Goal: Task Accomplishment & Management: Use online tool/utility

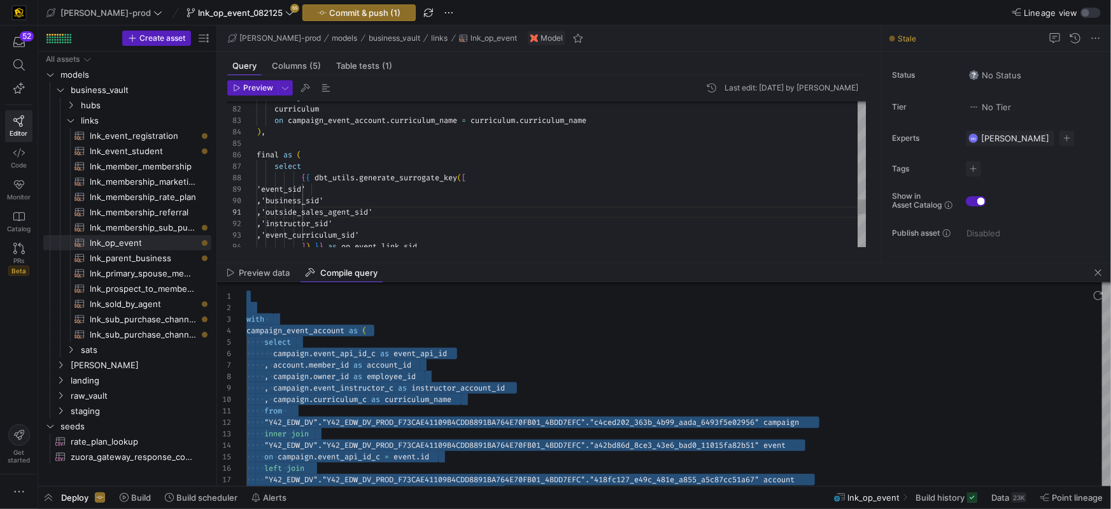
scroll to position [57, 206]
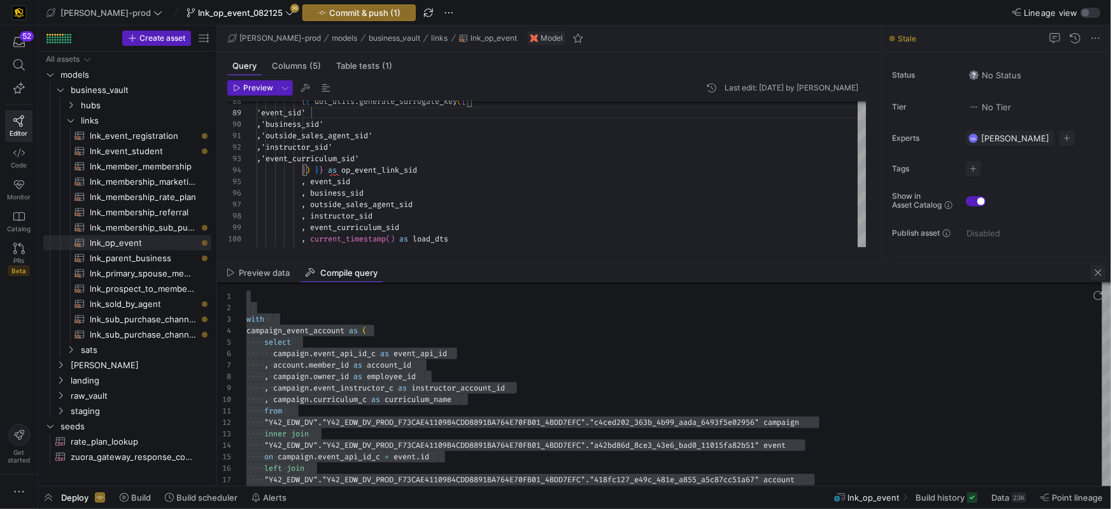
click at [1098, 269] on span "button" at bounding box center [1098, 272] width 15 height 15
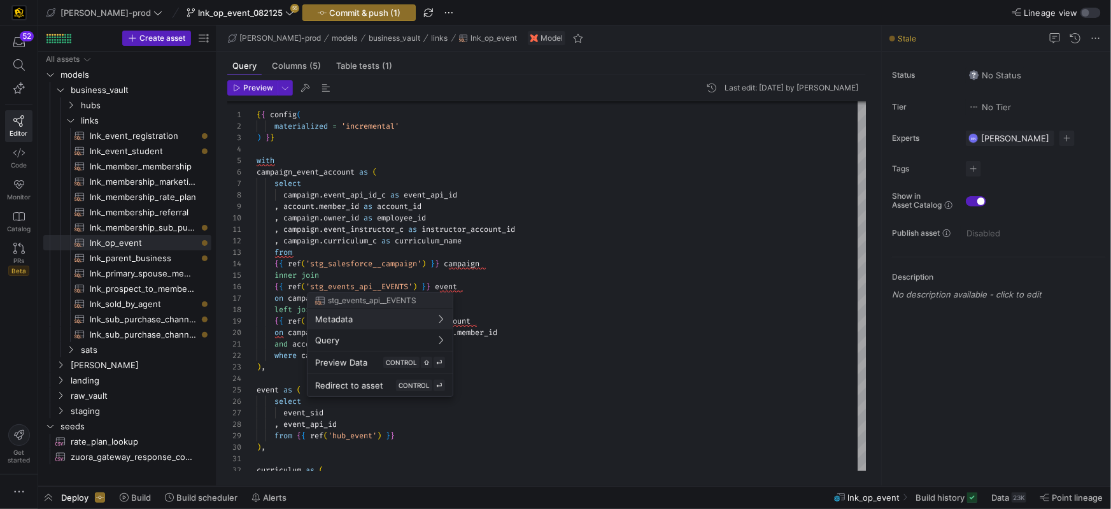
click at [548, 274] on div at bounding box center [555, 254] width 1111 height 509
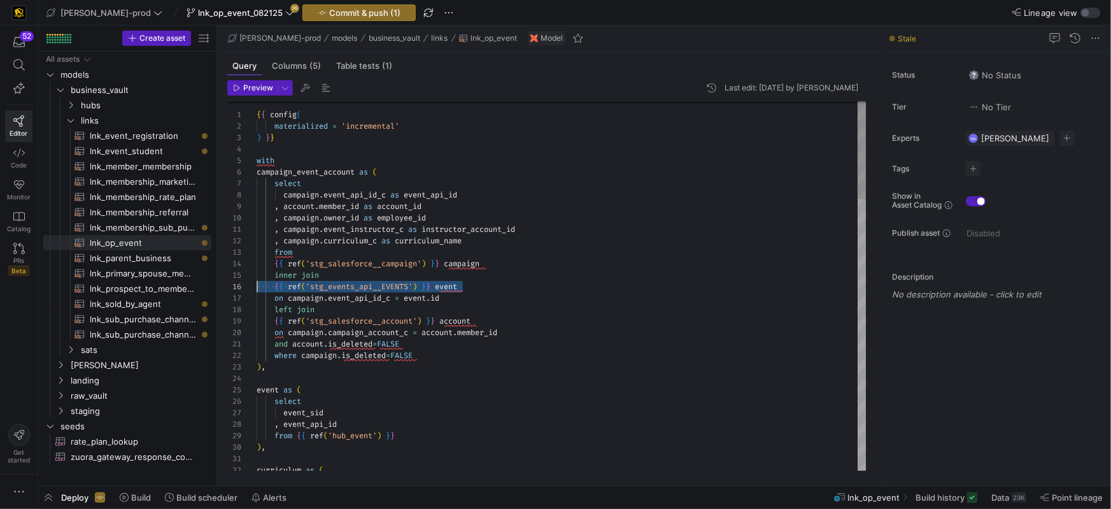
scroll to position [57, 0]
drag, startPoint x: 479, startPoint y: 285, endPoint x: 242, endPoint y: 285, distance: 236.8
click at [305, 254] on div "from" at bounding box center [562, 251] width 610 height 11
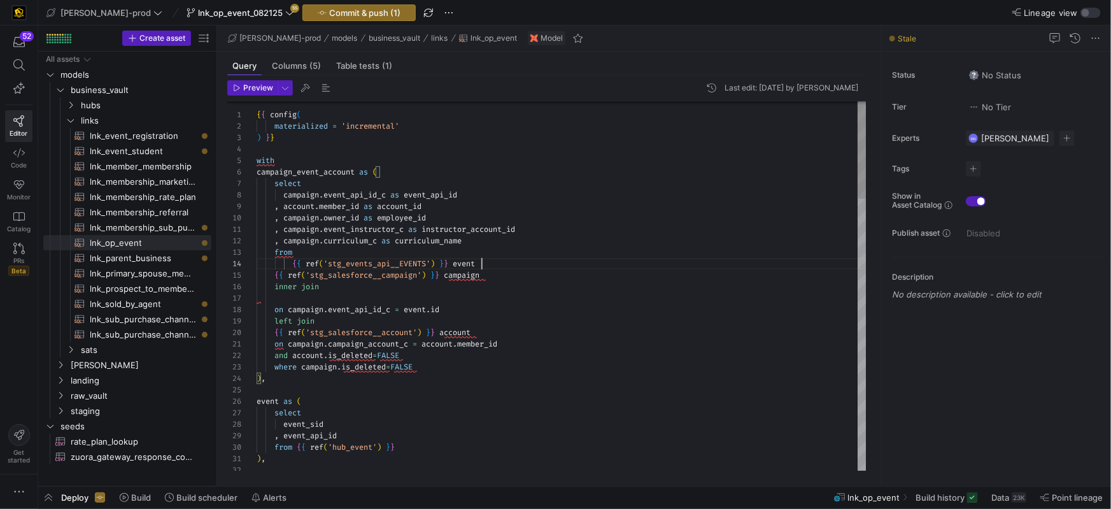
scroll to position [34, 225]
drag, startPoint x: 306, startPoint y: 256, endPoint x: 347, endPoint y: 248, distance: 42.2
click at [306, 256] on div "from" at bounding box center [562, 251] width 610 height 11
drag, startPoint x: 338, startPoint y: 281, endPoint x: 245, endPoint y: 288, distance: 93.2
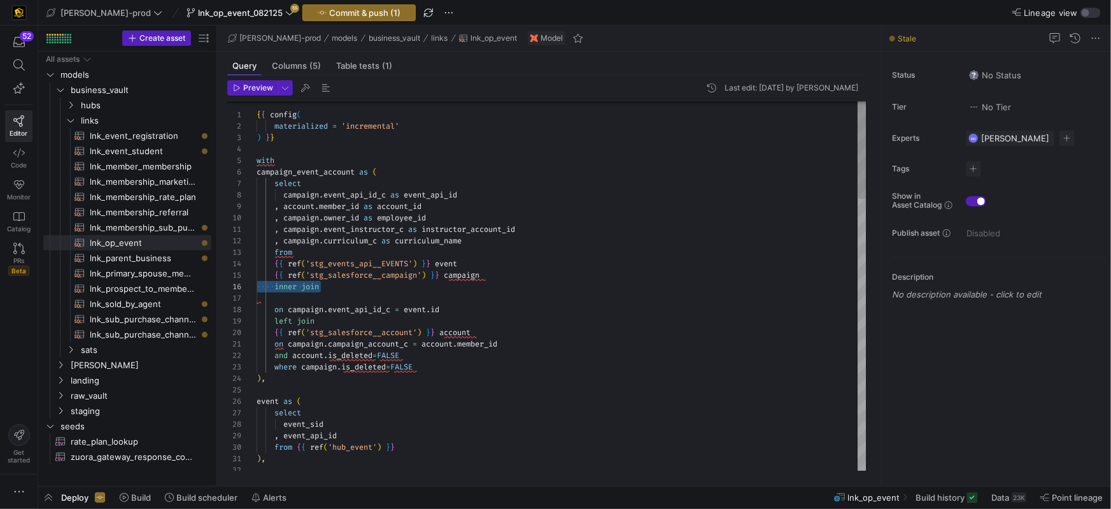
click at [498, 261] on div "{ { ref ( 'stg_events_api__EVENTS' ) } } event" at bounding box center [562, 263] width 610 height 11
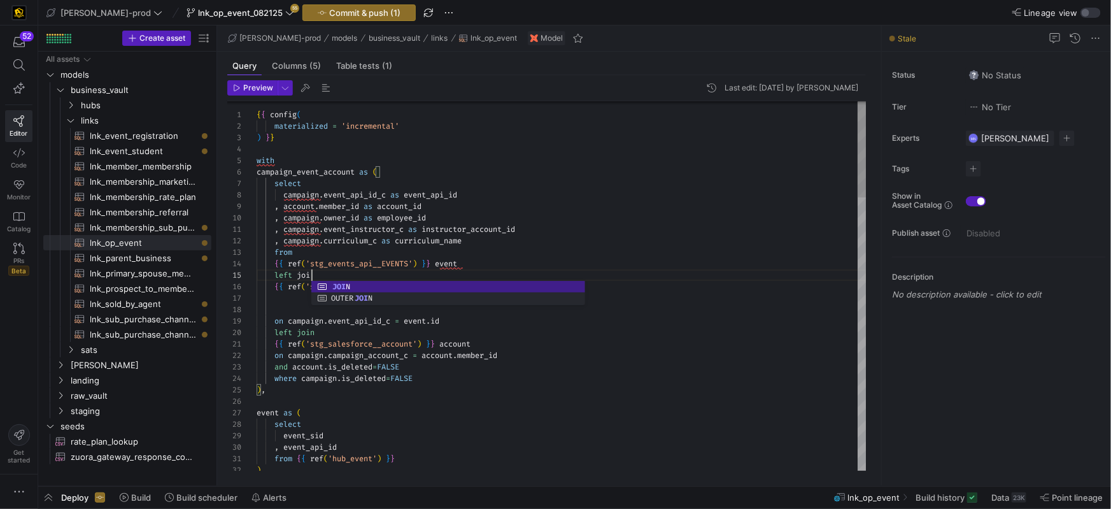
scroll to position [45, 60]
drag, startPoint x: 288, startPoint y: 299, endPoint x: 297, endPoint y: 299, distance: 8.9
click at [288, 299] on div at bounding box center [562, 297] width 610 height 11
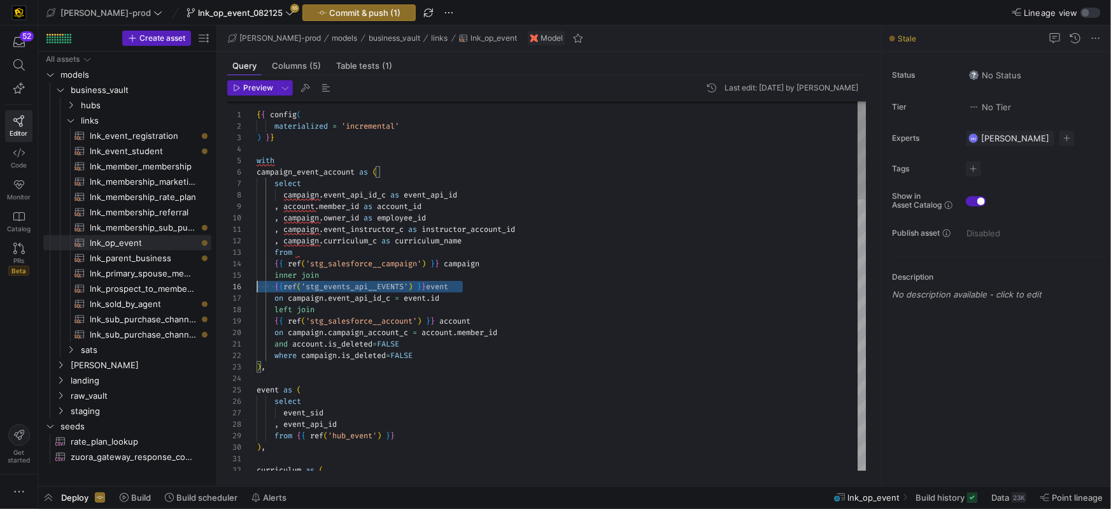
scroll to position [57, 0]
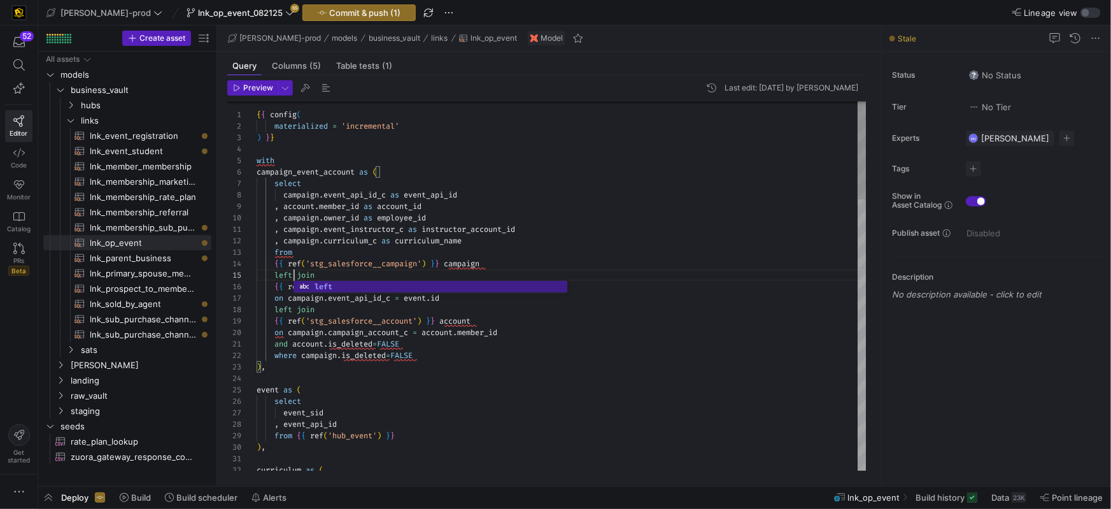
scroll to position [45, 37]
click at [518, 344] on div "and account . is_deleted = FALSE" at bounding box center [562, 343] width 610 height 11
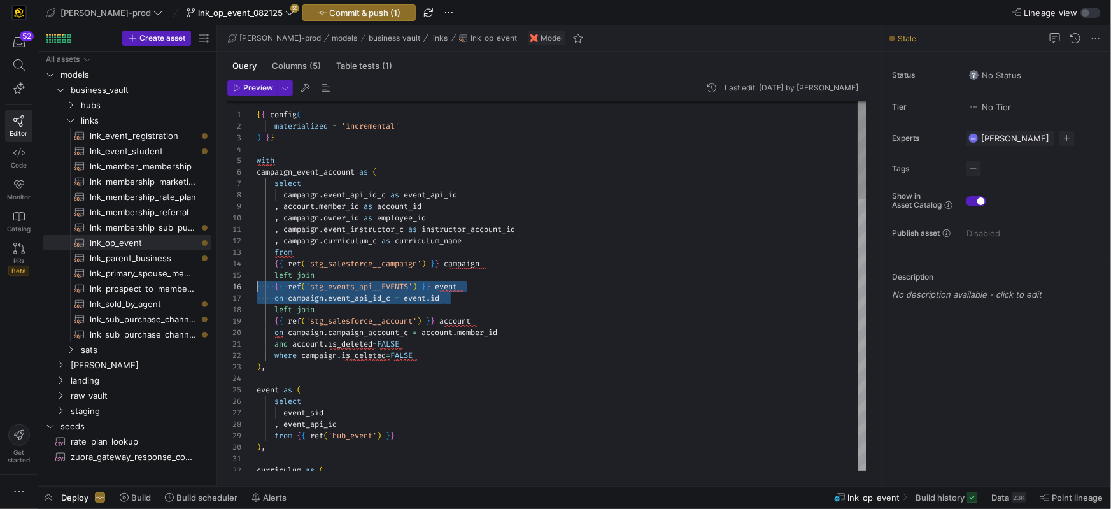
scroll to position [45, 0]
drag, startPoint x: 468, startPoint y: 299, endPoint x: 244, endPoint y: 279, distance: 224.3
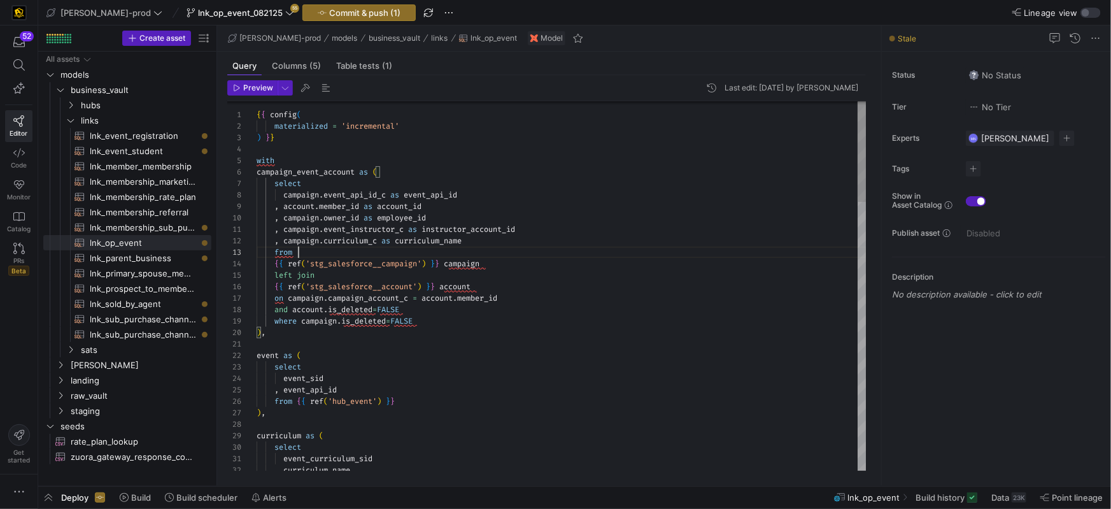
scroll to position [22, 41]
click at [343, 255] on div "from" at bounding box center [562, 251] width 610 height 11
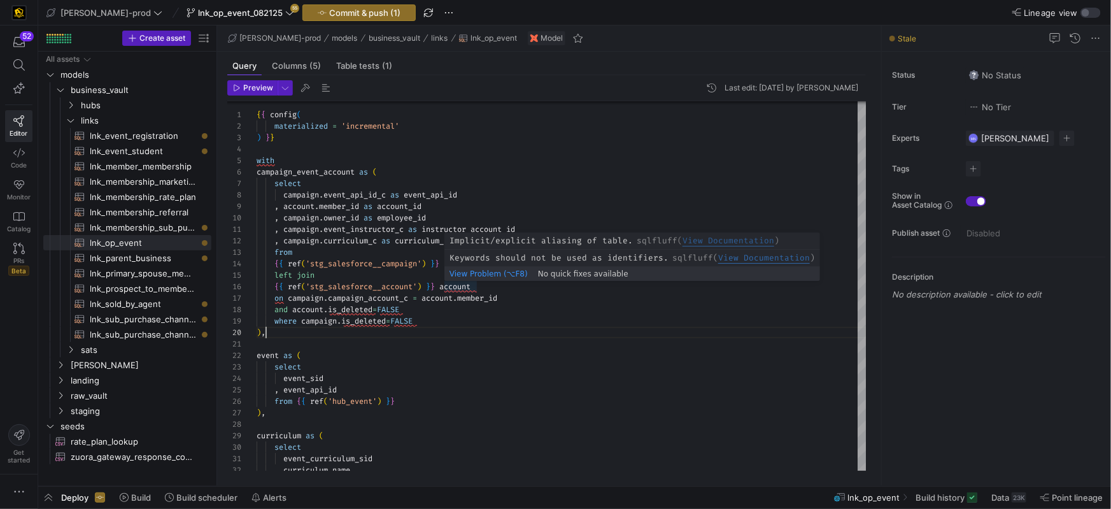
click at [710, 241] on span "View Documentation" at bounding box center [728, 240] width 92 height 11
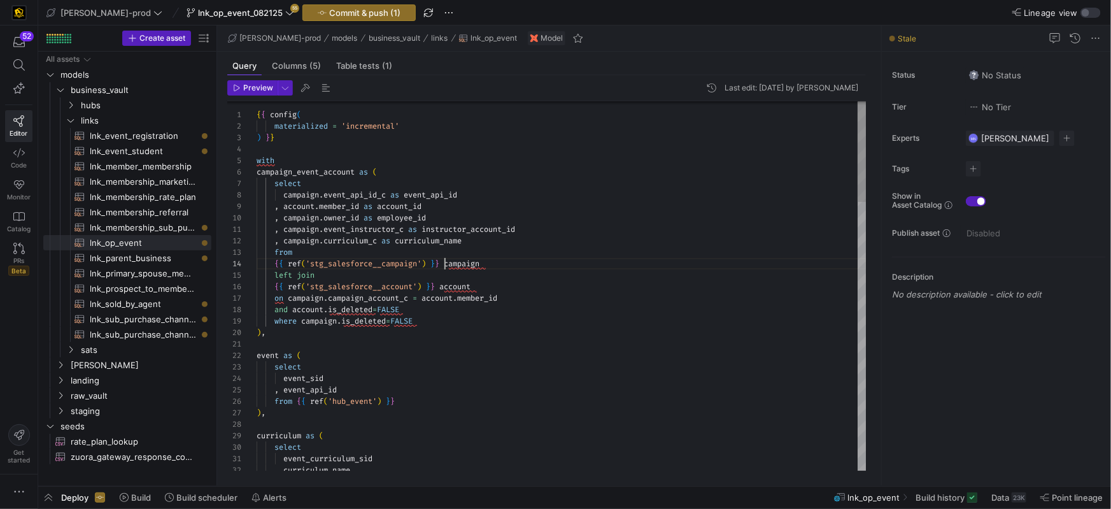
scroll to position [34, 188]
drag, startPoint x: 446, startPoint y: 264, endPoint x: 445, endPoint y: 281, distance: 16.6
click at [444, 265] on span at bounding box center [441, 263] width 4 height 10
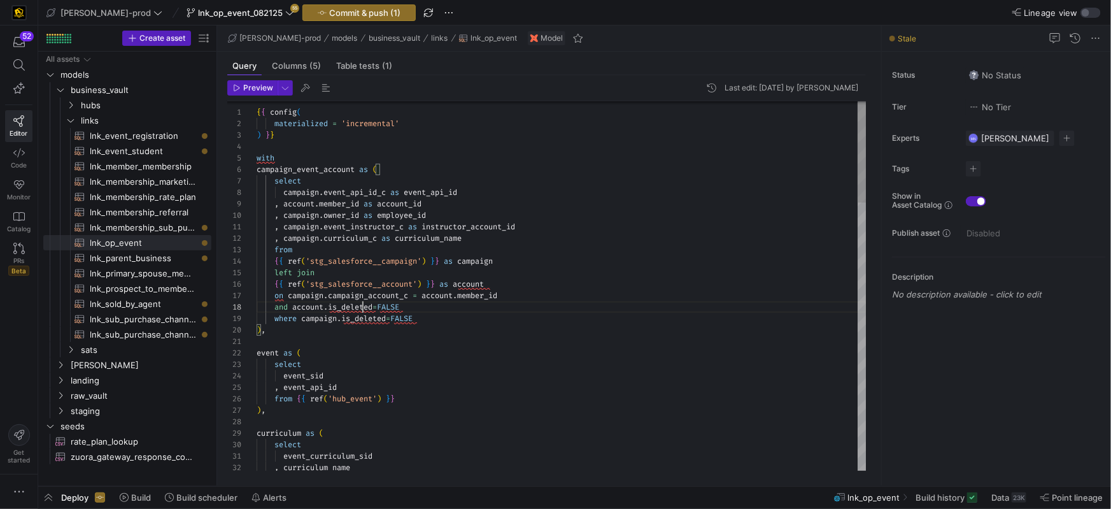
scroll to position [80, 105]
click at [364, 306] on span "is_deleted" at bounding box center [350, 307] width 45 height 10
drag, startPoint x: 392, startPoint y: 332, endPoint x: 392, endPoint y: 321, distance: 10.8
click at [392, 332] on div ") ," at bounding box center [562, 329] width 610 height 11
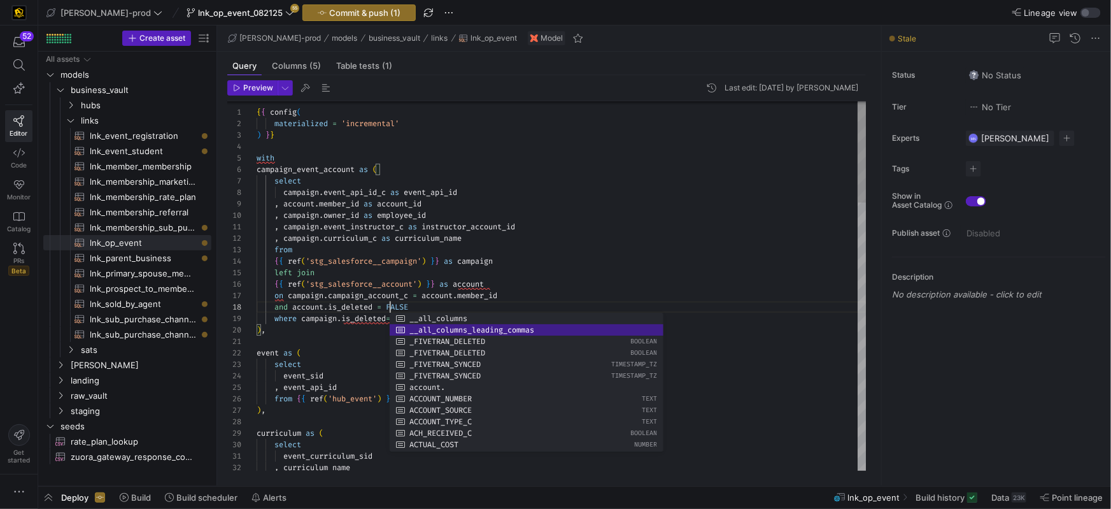
scroll to position [80, 156]
click at [408, 302] on span "FALSE" at bounding box center [397, 307] width 22 height 10
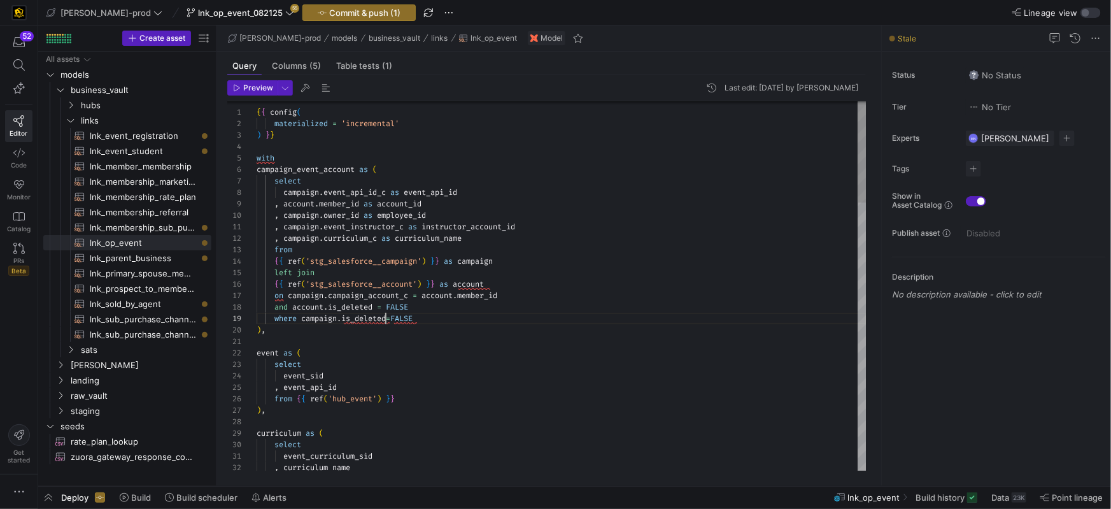
drag, startPoint x: 386, startPoint y: 316, endPoint x: 396, endPoint y: 315, distance: 9.6
click at [386, 316] on span "is_deleted" at bounding box center [363, 318] width 45 height 10
click at [408, 365] on div "select" at bounding box center [562, 363] width 610 height 11
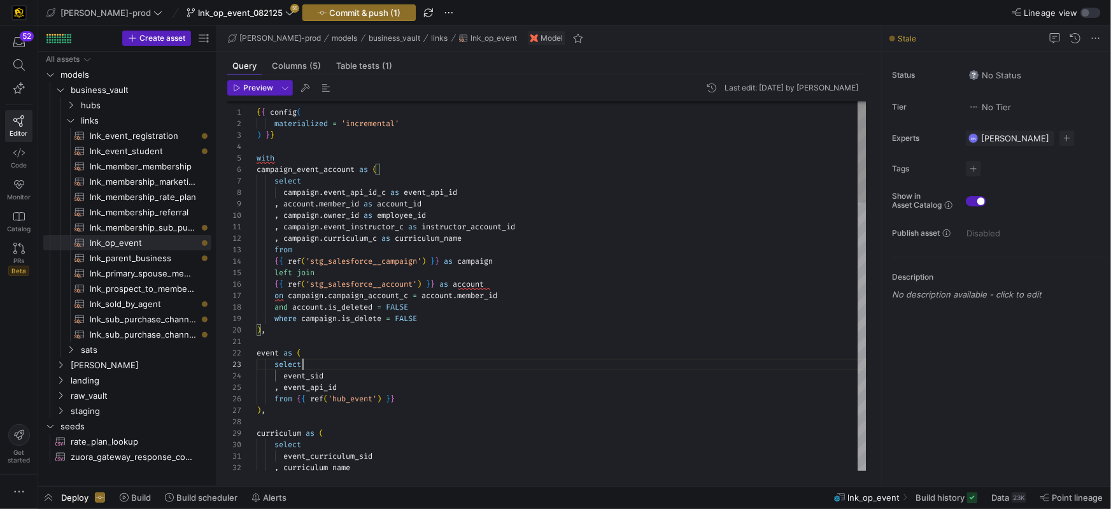
scroll to position [22, 45]
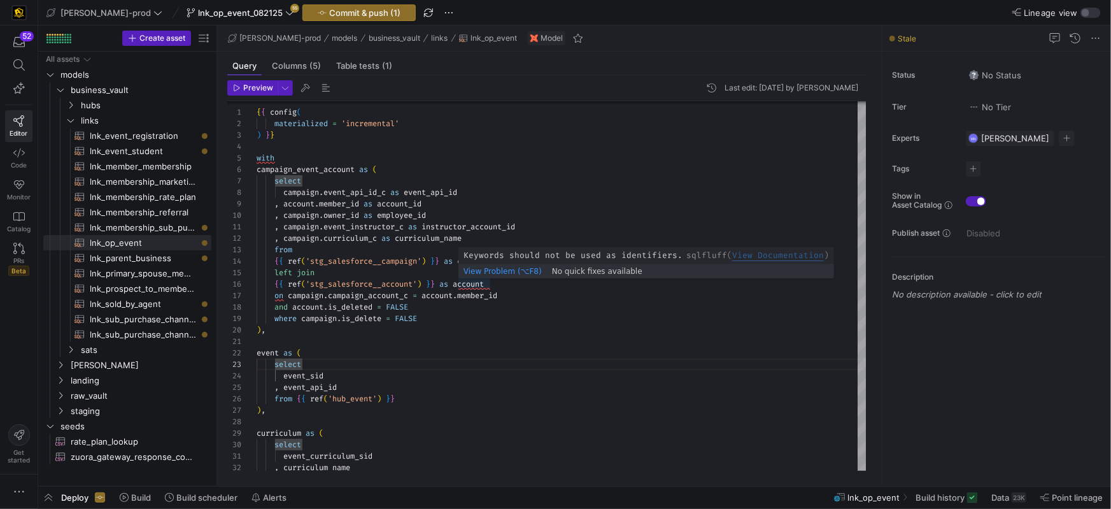
click at [772, 256] on span "View Documentation" at bounding box center [778, 255] width 92 height 11
click at [473, 285] on span "account" at bounding box center [468, 284] width 31 height 10
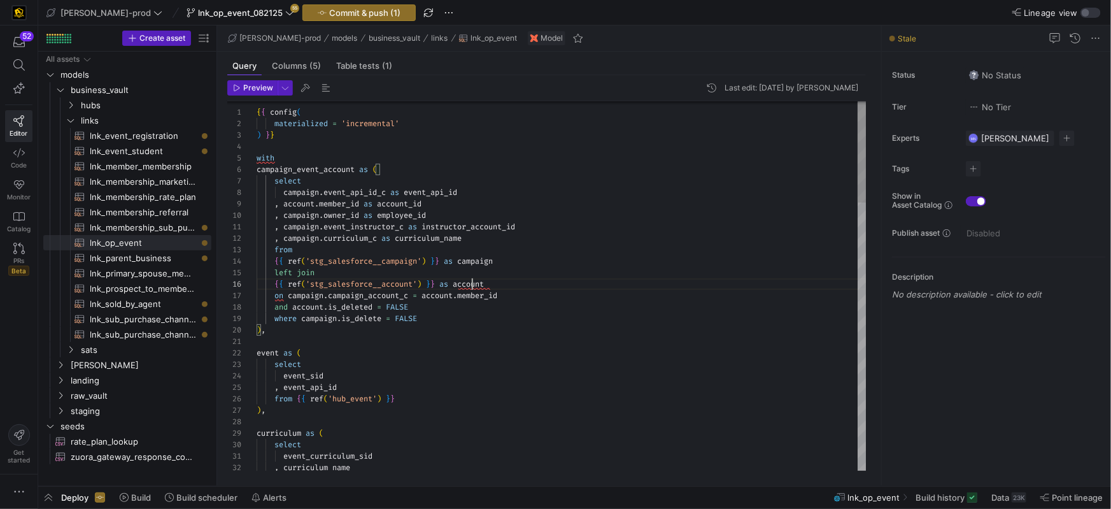
click at [473, 285] on span "account" at bounding box center [468, 284] width 31 height 10
click at [467, 372] on div "event_sid" at bounding box center [562, 375] width 610 height 11
click at [297, 160] on div "with" at bounding box center [562, 160] width 610 height 11
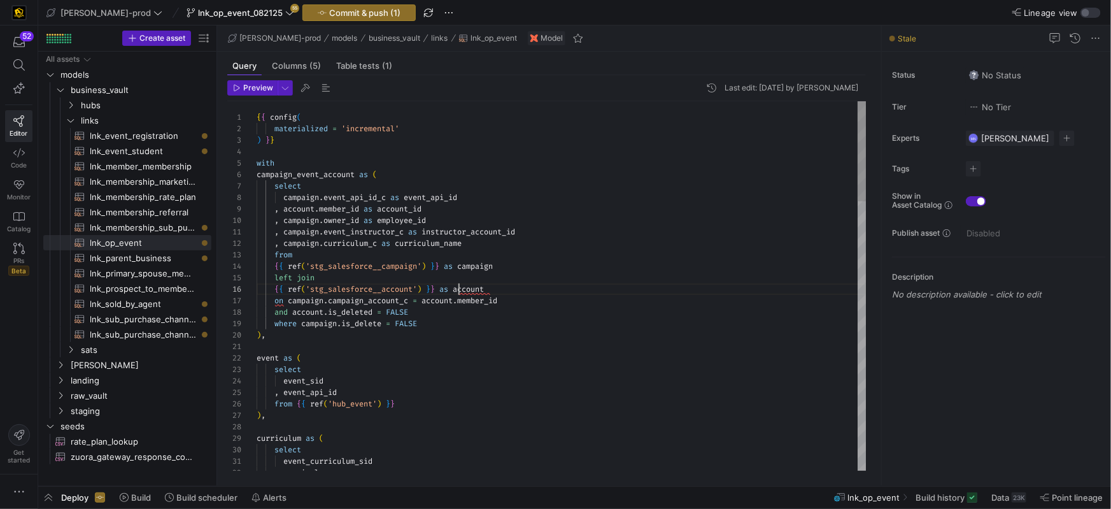
scroll to position [57, 201]
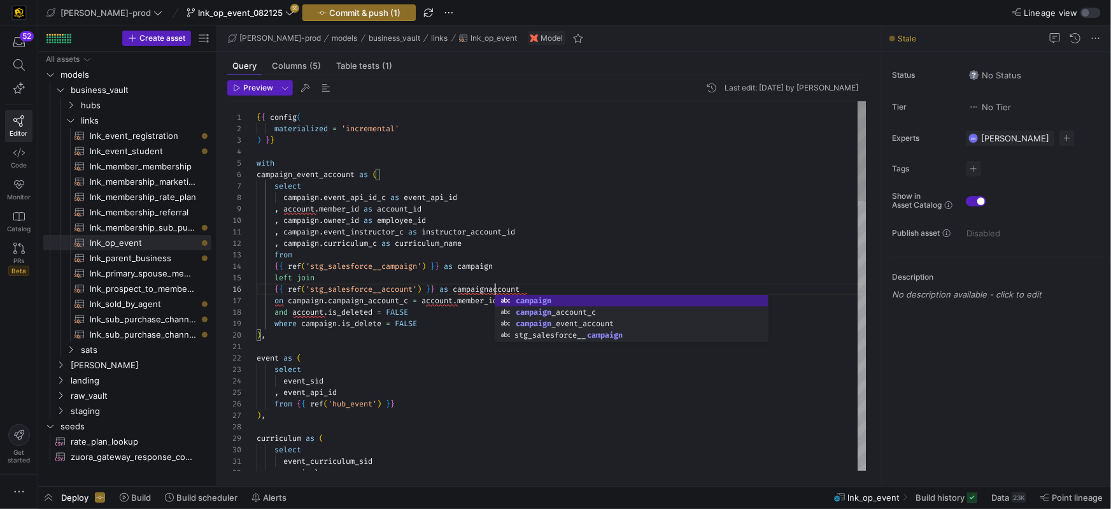
scroll to position [57, 243]
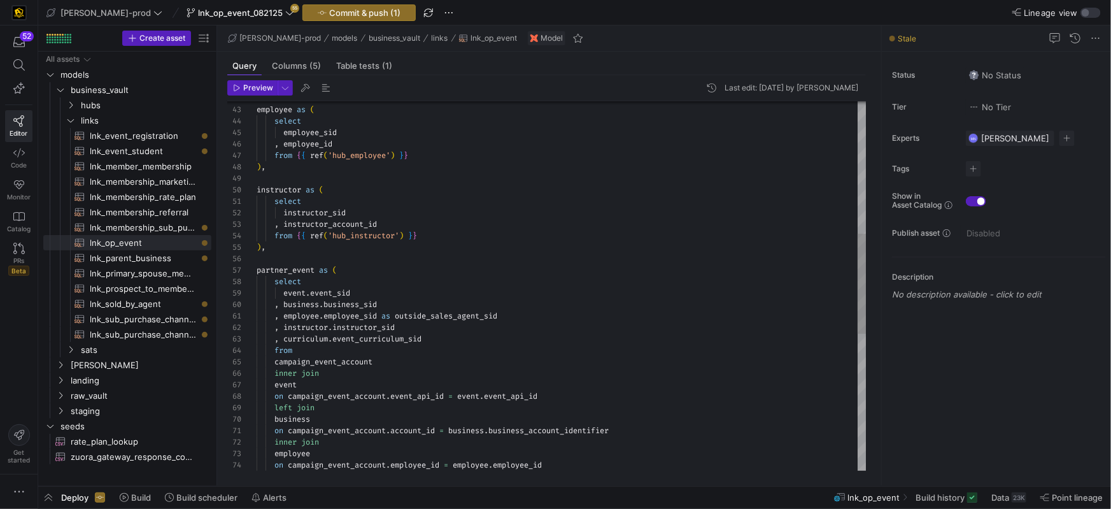
scroll to position [45, 83]
click at [341, 362] on span "campaign_event_account" at bounding box center [323, 362] width 98 height 10
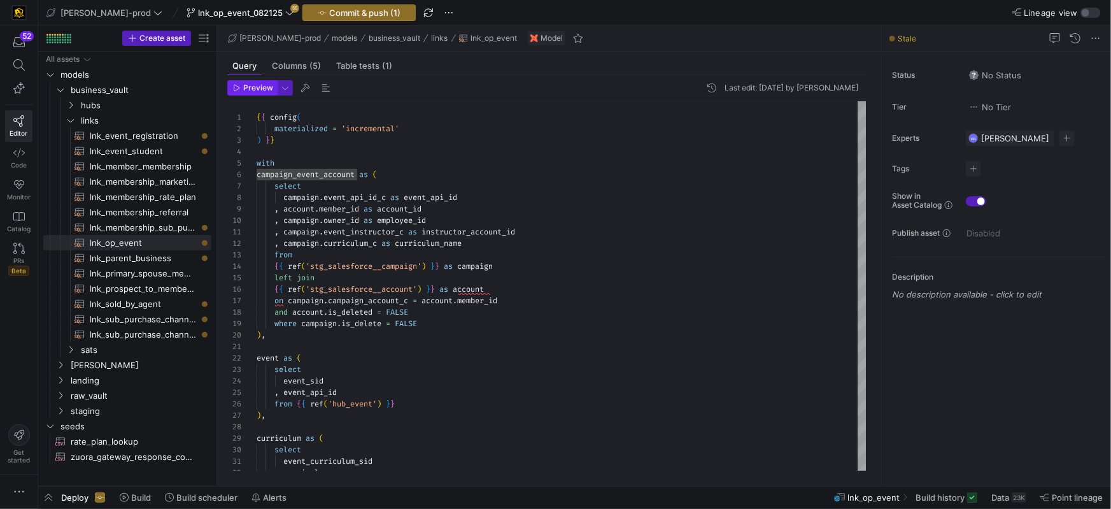
drag, startPoint x: 246, startPoint y: 83, endPoint x: 253, endPoint y: 90, distance: 9.5
click at [246, 83] on span "Preview" at bounding box center [258, 87] width 30 height 9
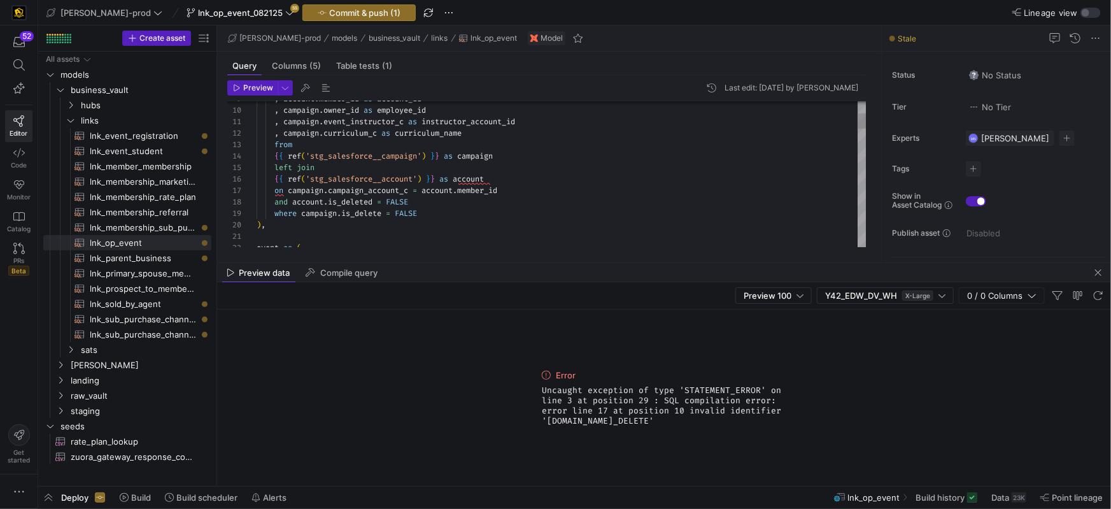
click at [386, 214] on span at bounding box center [383, 213] width 4 height 10
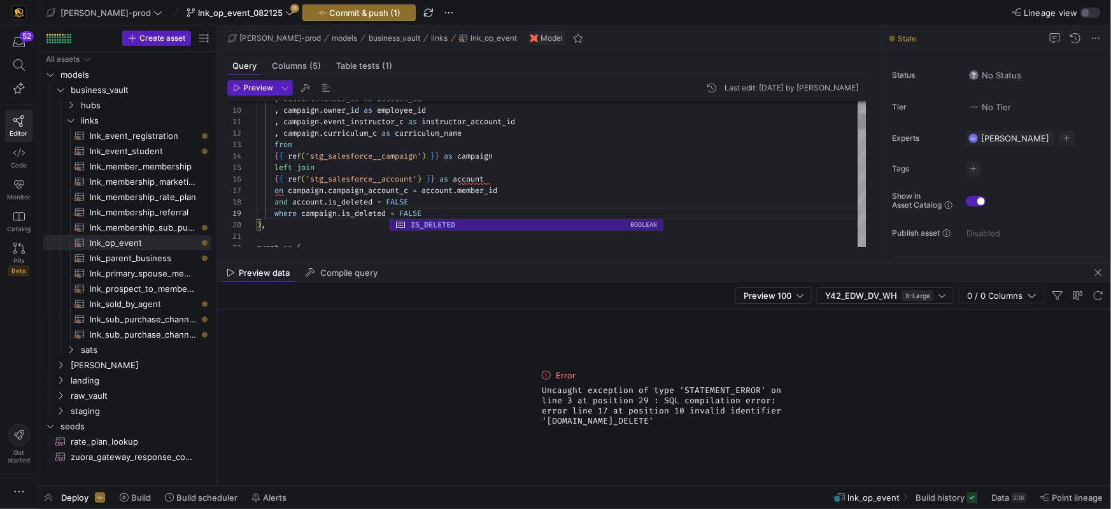
click at [612, 182] on div "{ { ref ( 'stg_salesforce__account' ) } } as account" at bounding box center [562, 178] width 610 height 11
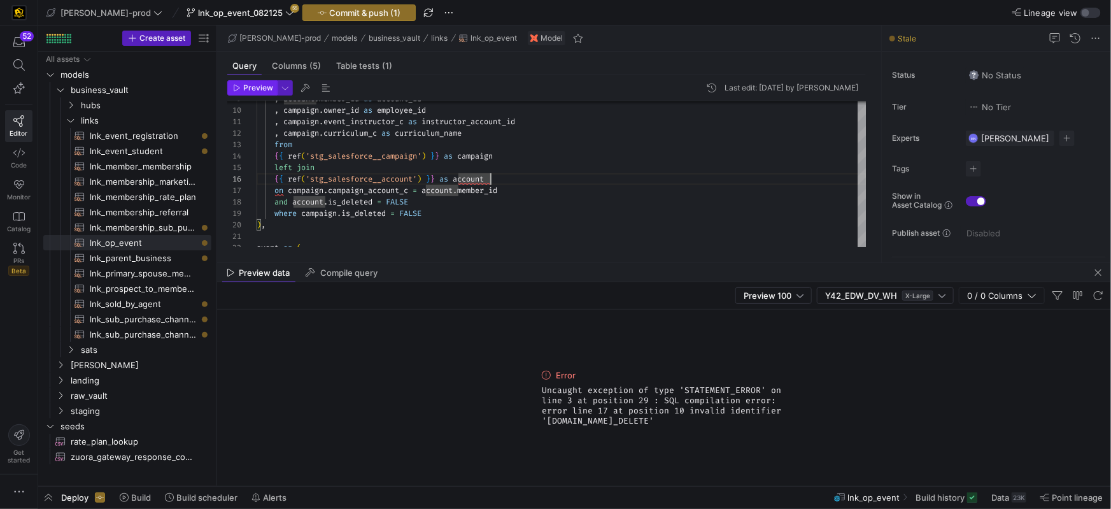
click at [255, 86] on span "Preview" at bounding box center [258, 87] width 30 height 9
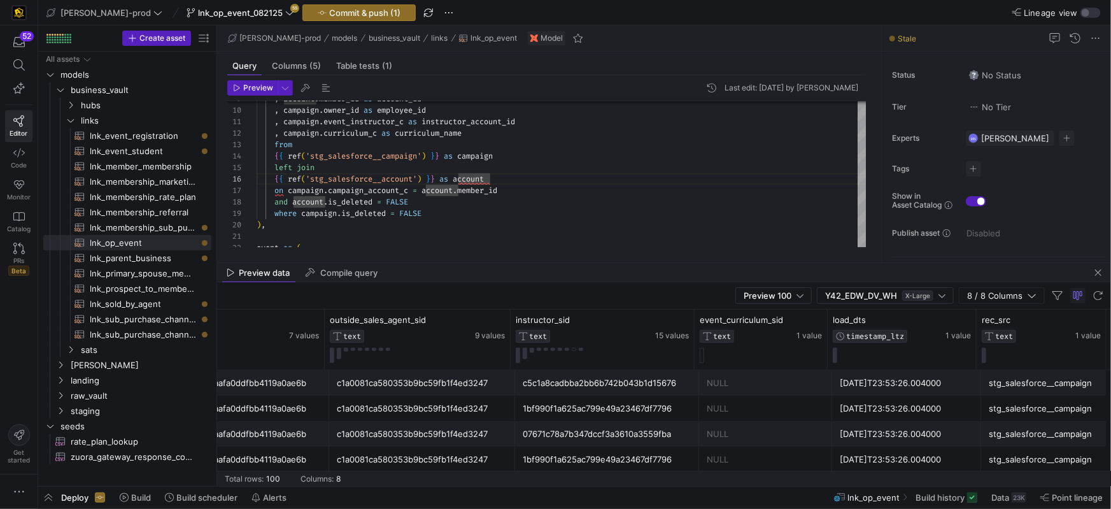
scroll to position [106, 0]
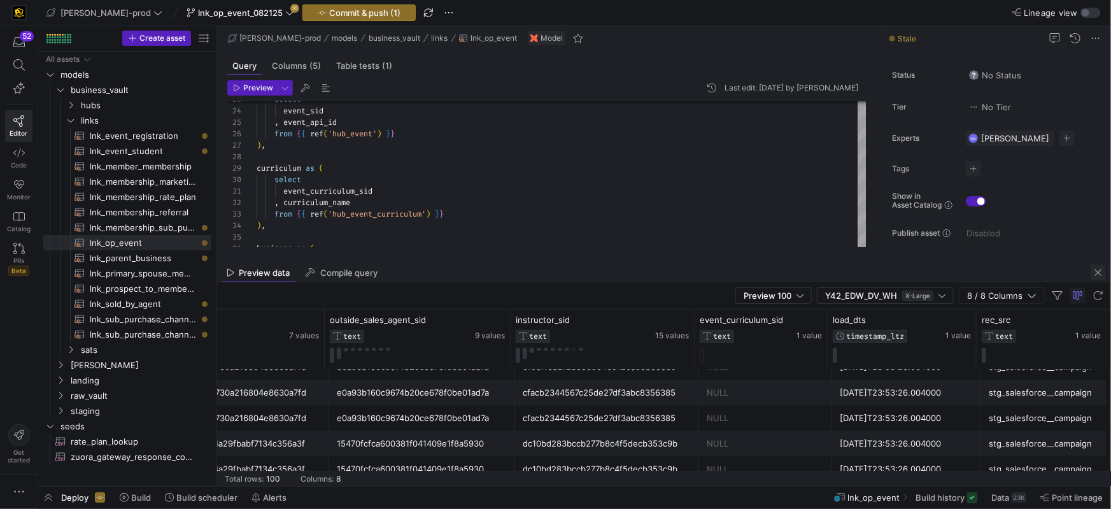
click at [1101, 272] on span "button" at bounding box center [1098, 272] width 15 height 15
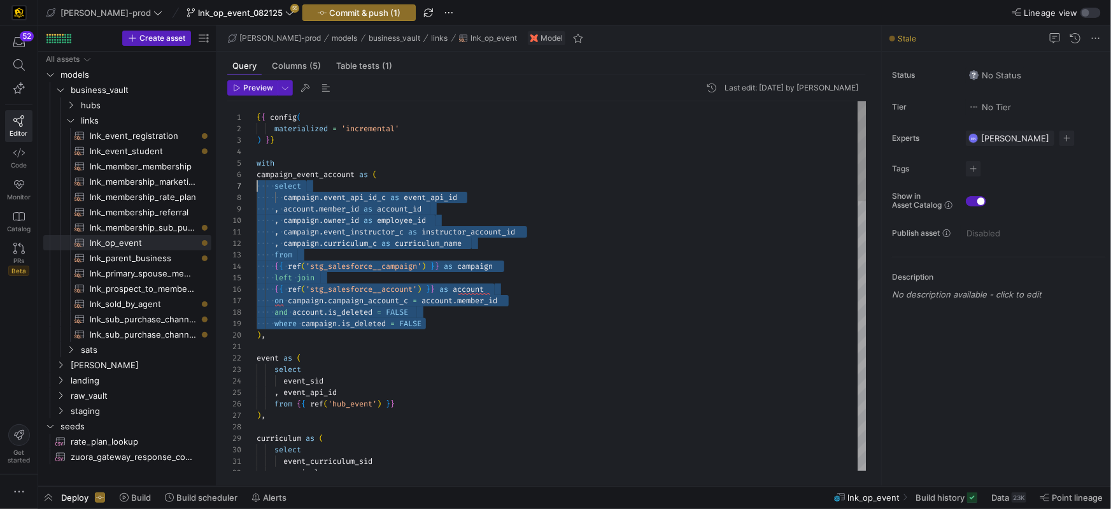
drag, startPoint x: 432, startPoint y: 322, endPoint x: 254, endPoint y: 186, distance: 223.9
click at [253, 185] on div "23 24 25 26 27 28 29 30 31 32 20 21 22 14 15 16 17 18 19 11 12 13 4 5 6 7 8 9 1…" at bounding box center [546, 285] width 639 height 369
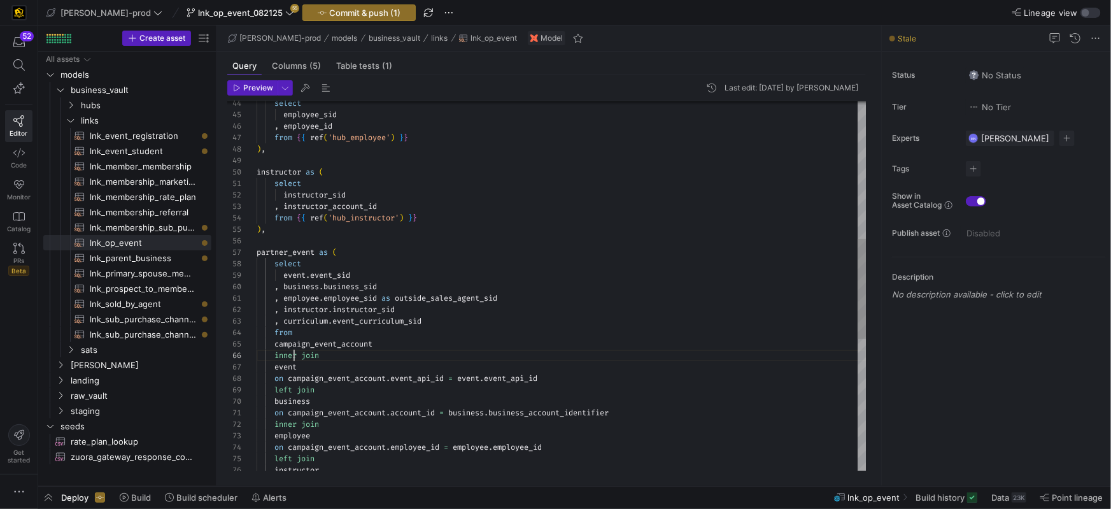
click at [292, 355] on div "select employee_sid , employee_id from { { ref ( 'hub_employee' ) } } ) , instr…" at bounding box center [562, 275] width 610 height 1362
click at [294, 423] on div "select employee_sid , employee_id from { { ref ( 'hub_employee' ) } } ) , instr…" at bounding box center [562, 275] width 610 height 1362
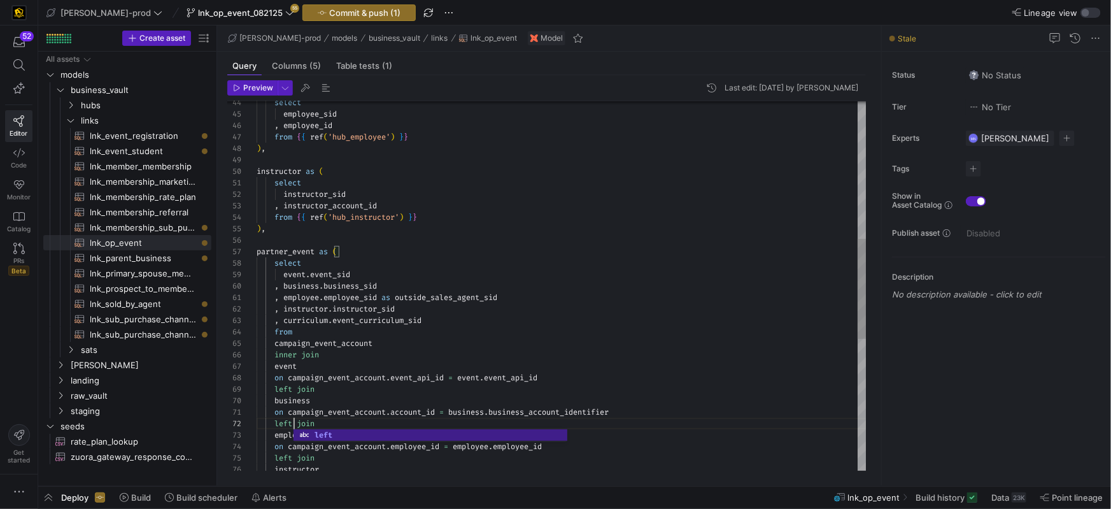
scroll to position [11, 37]
click at [634, 336] on div "from" at bounding box center [562, 331] width 610 height 11
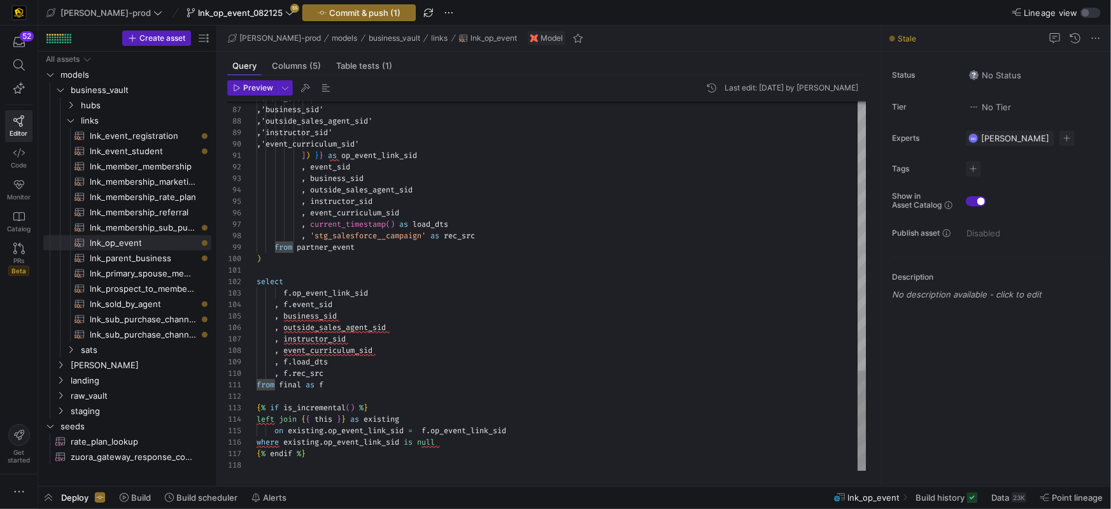
click at [526, 211] on div ", event_curriculum_sid" at bounding box center [562, 213] width 610 height 11
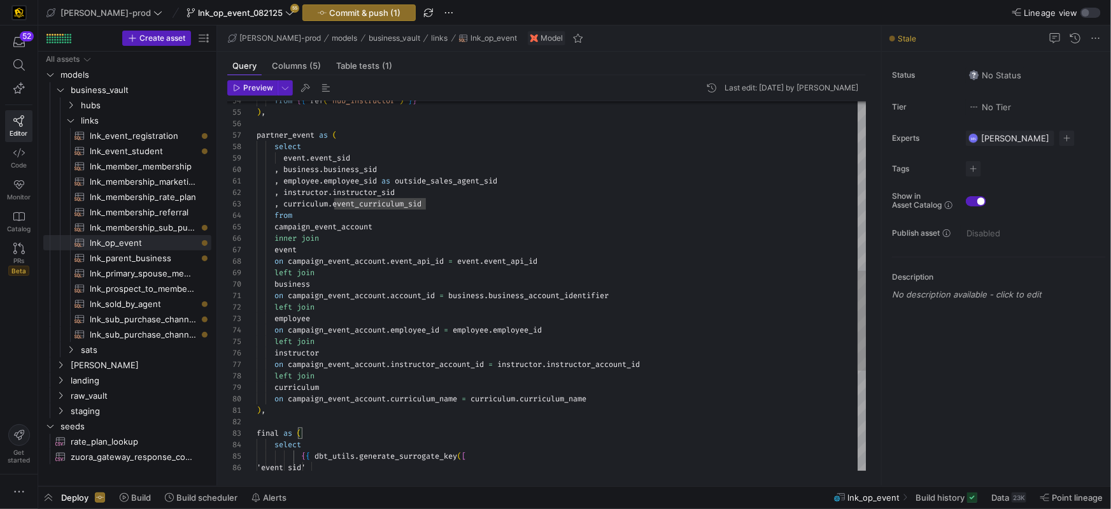
scroll to position [102, 124]
click at [421, 166] on div ", business . business_sid" at bounding box center [562, 169] width 610 height 11
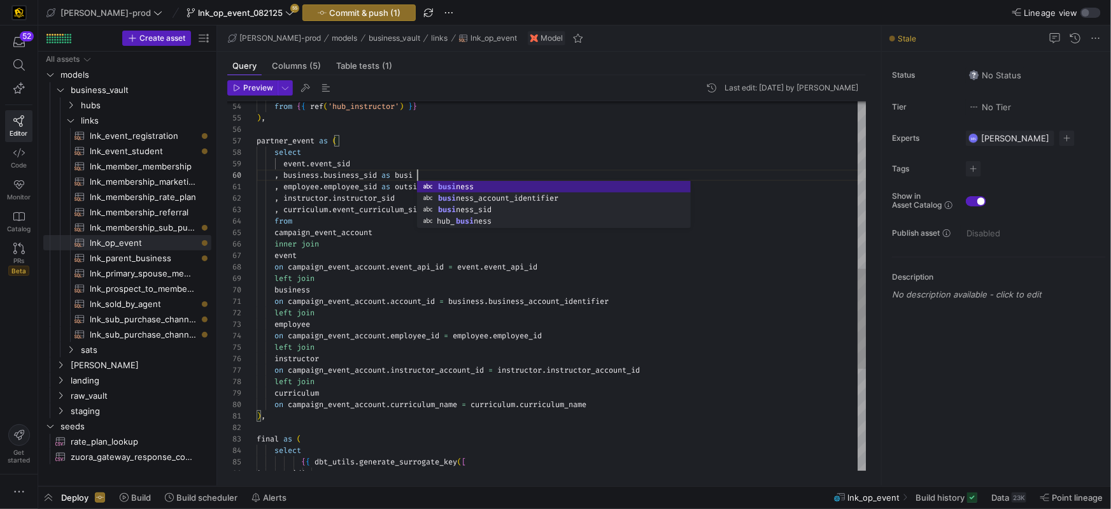
scroll to position [102, 164]
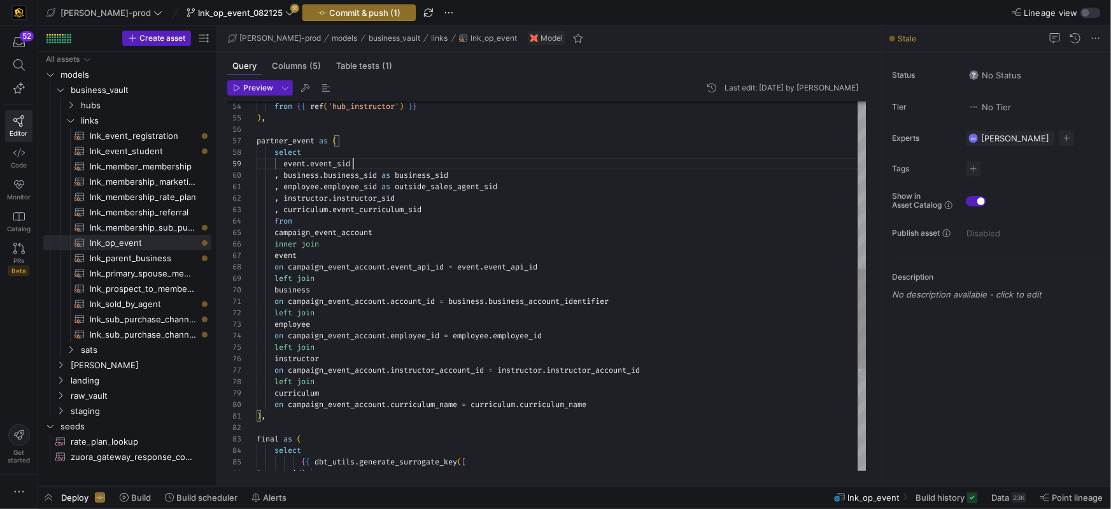
click at [400, 163] on div "event . event_sid" at bounding box center [562, 163] width 610 height 11
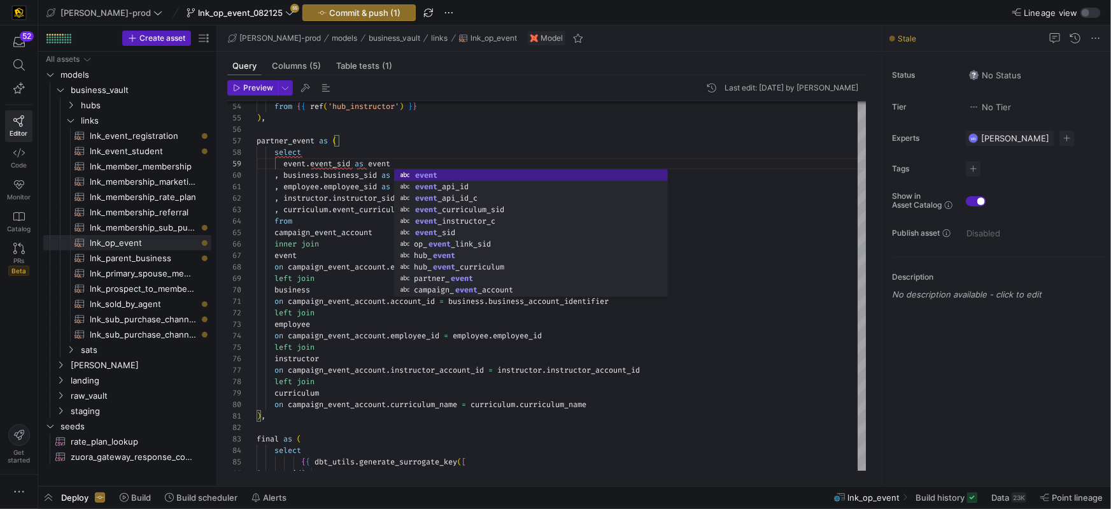
scroll to position [92, 156]
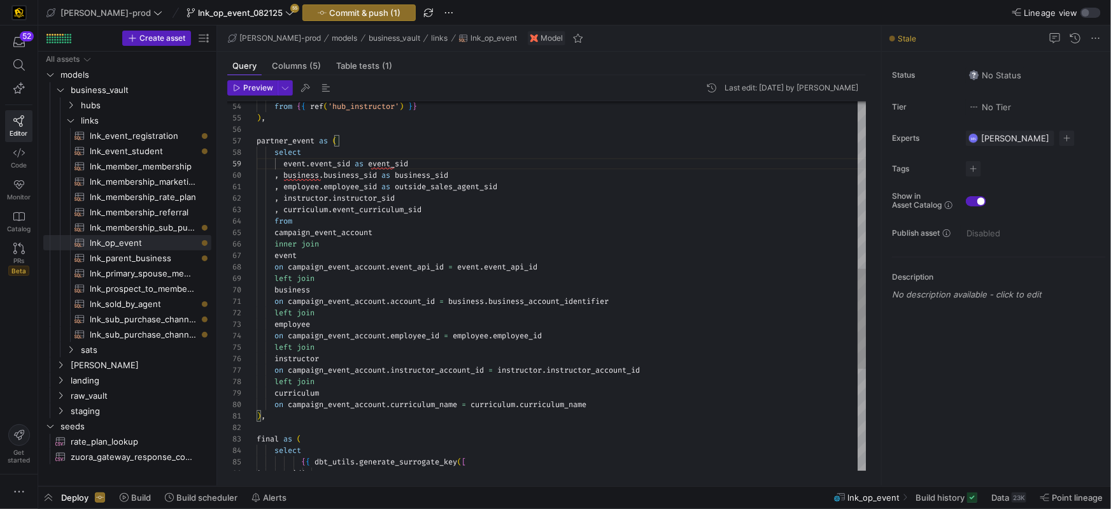
click at [434, 198] on div ", instructor . instructor_sid" at bounding box center [562, 197] width 610 height 11
click at [494, 216] on div "'event_sid' { { dbt_utils . generate_surrogate_key ( [ select final as ( on cam…" at bounding box center [562, 164] width 610 height 1362
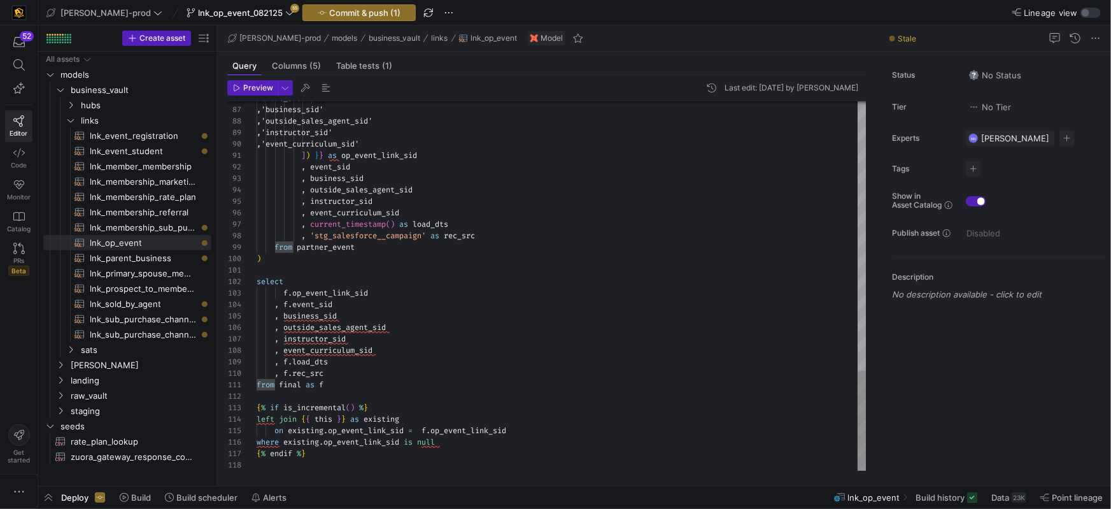
click at [641, 194] on div ", outside_sales_agent_sid" at bounding box center [562, 189] width 610 height 11
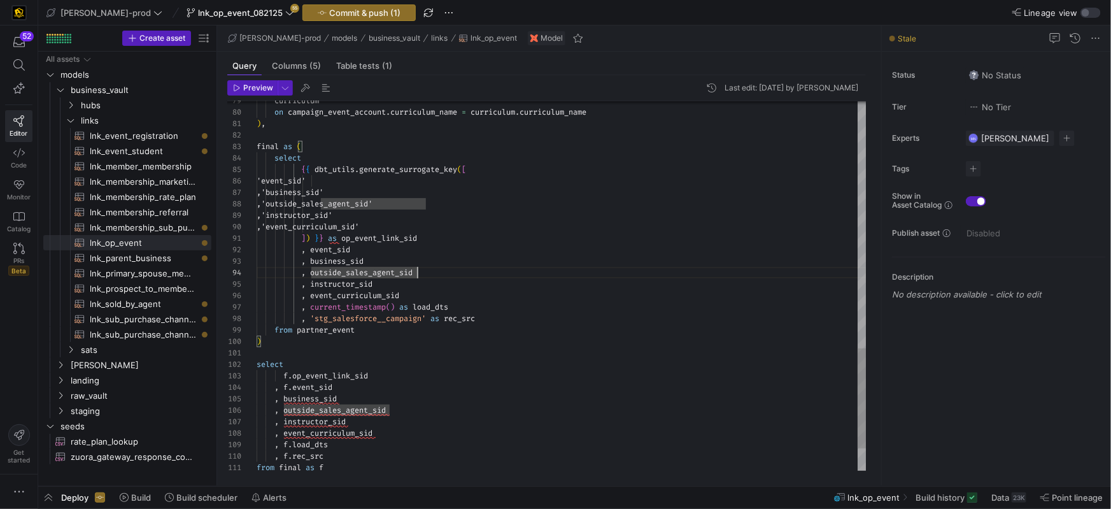
scroll to position [69, 124]
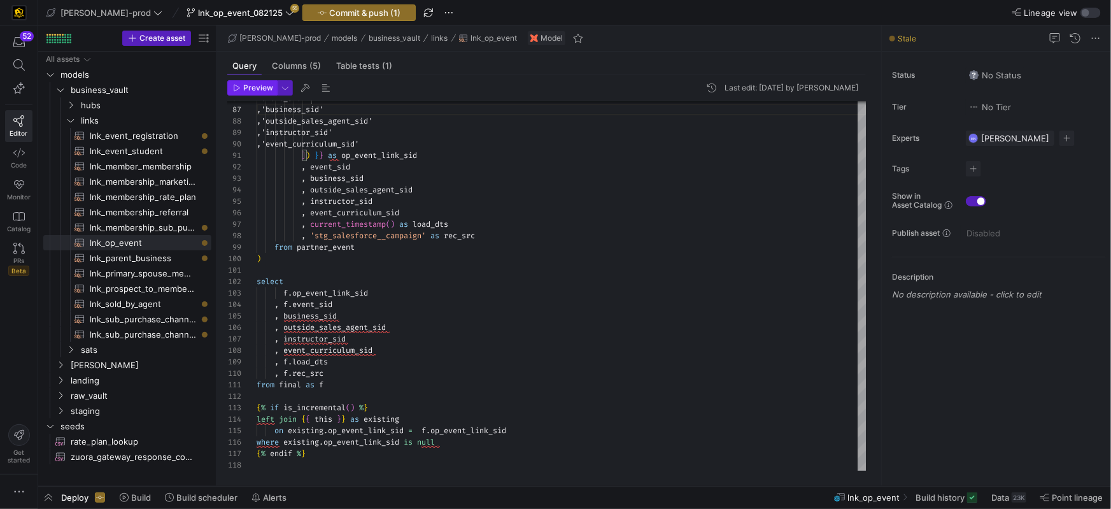
type textarea "), final as ( select {{ dbt_utils.generate_surrogate_key([ 'event_sid' ,'busine…"
click at [262, 90] on span "Preview" at bounding box center [258, 87] width 30 height 9
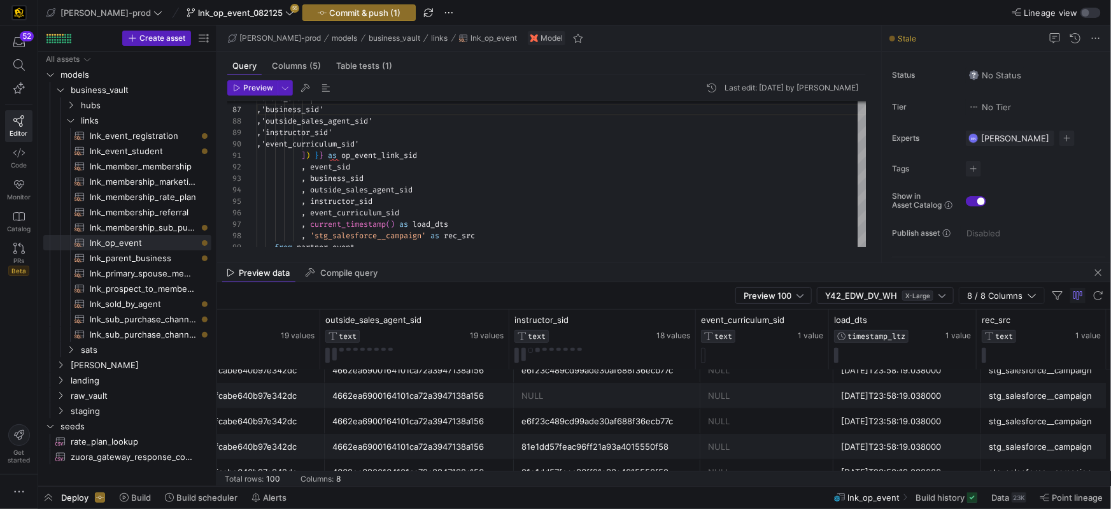
scroll to position [409, 0]
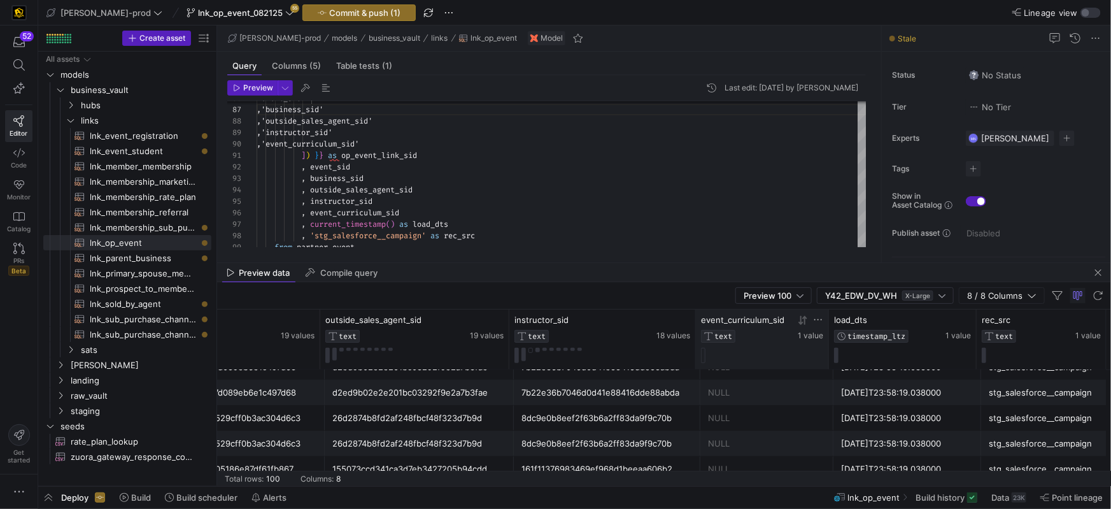
click at [812, 335] on span "1 value" at bounding box center [810, 335] width 25 height 9
click at [798, 316] on icon at bounding box center [803, 320] width 10 height 10
click at [805, 321] on icon at bounding box center [804, 319] width 4 height 9
click at [819, 321] on icon at bounding box center [818, 319] width 10 height 10
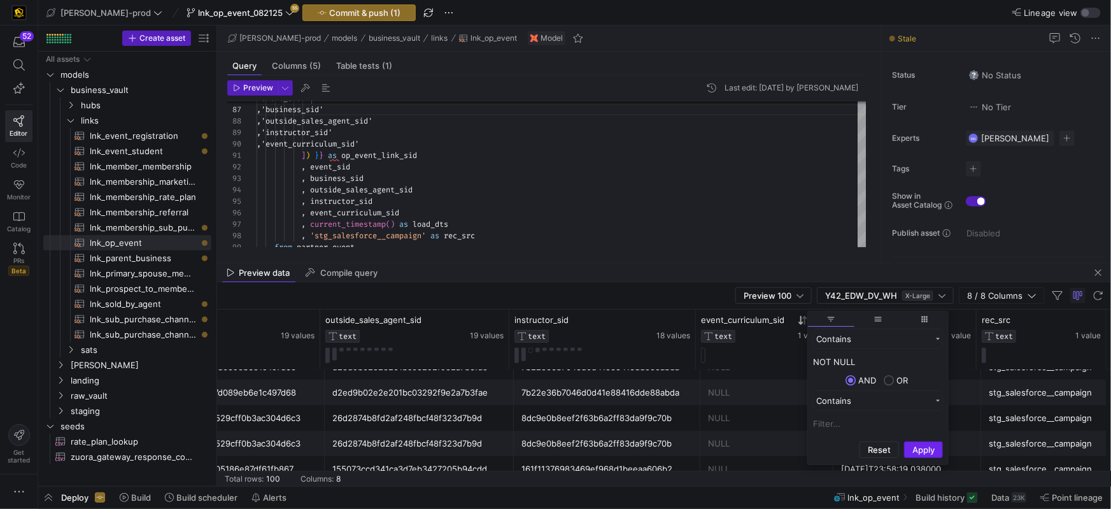
type input "NOT NULL"
click at [918, 453] on button "Apply" at bounding box center [923, 449] width 39 height 17
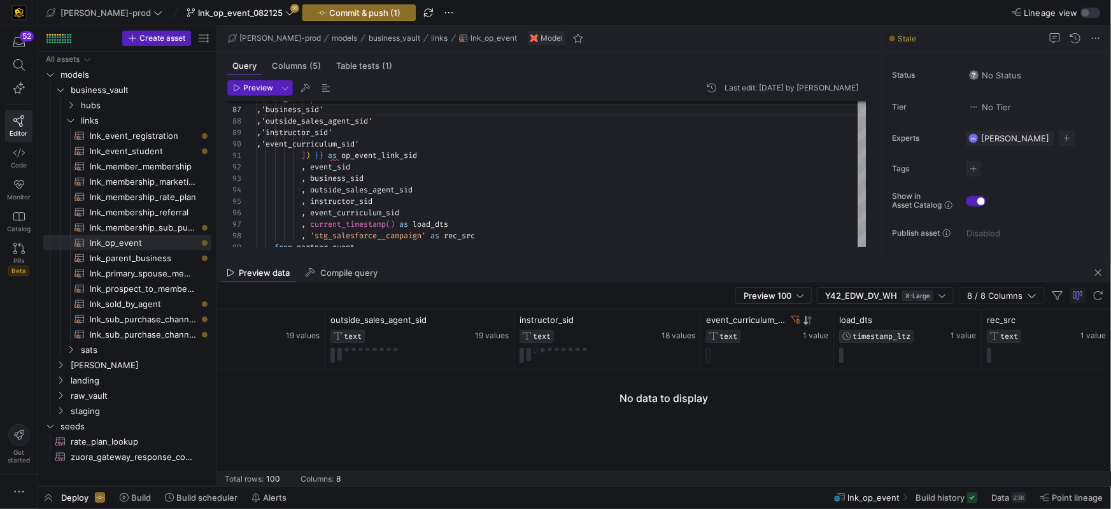
click at [749, 413] on div at bounding box center [664, 428] width 894 height 116
click at [799, 316] on icon at bounding box center [799, 319] width 9 height 9
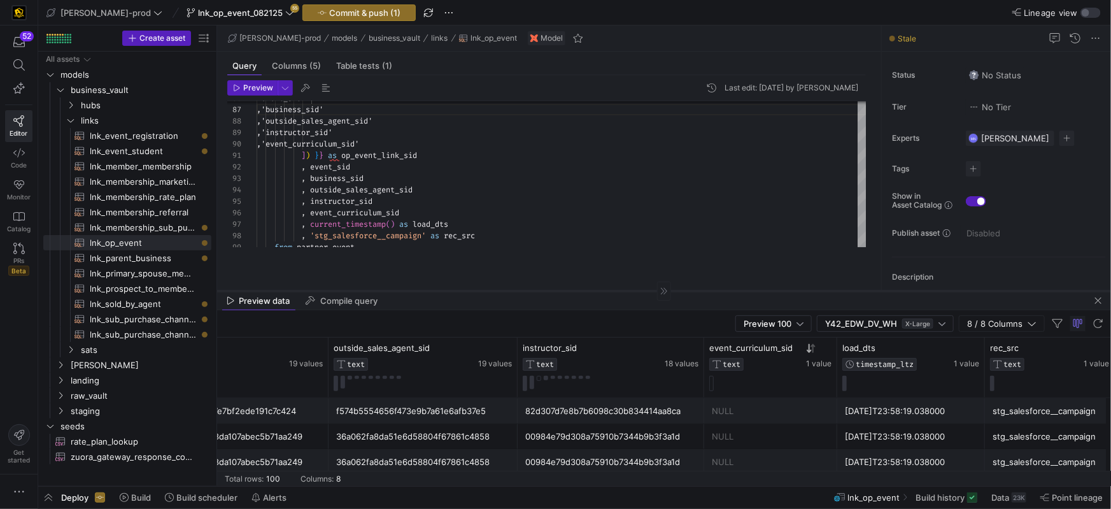
drag, startPoint x: 373, startPoint y: 276, endPoint x: 371, endPoint y: 288, distance: 12.2
click at [371, 290] on div at bounding box center [664, 290] width 894 height 1
click at [353, 298] on span "Compile query" at bounding box center [348, 301] width 57 height 8
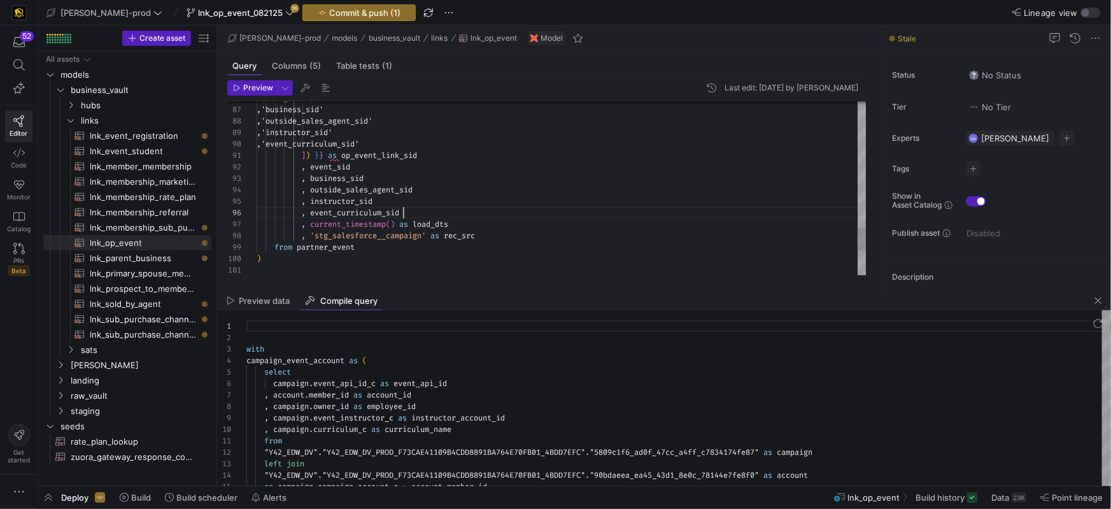
scroll to position [57, 146]
click at [508, 211] on div ", event_curriculum_sid" at bounding box center [562, 212] width 610 height 11
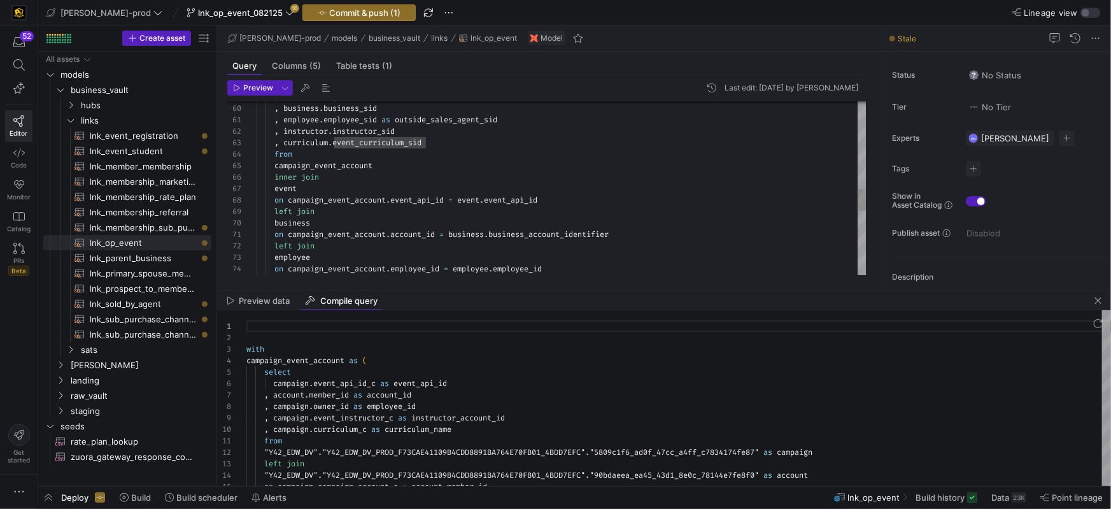
click at [293, 177] on div "on campaign_event_account . account_id = business . business_account_identifier…" at bounding box center [562, 97] width 610 height 1362
click at [432, 155] on div "on campaign_event_account . account_id = business . business_account_identifier…" at bounding box center [562, 95] width 610 height 1362
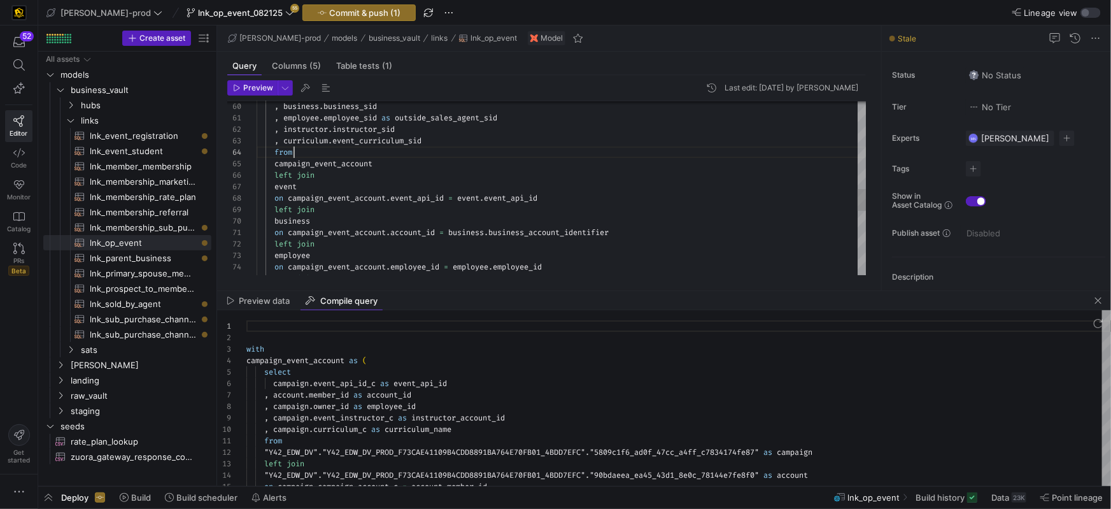
scroll to position [34, 37]
type textarea ", employee.employee_sid as outside_sales_agent_sid , instructor.instructor_sid …"
click at [253, 87] on span "Preview" at bounding box center [258, 87] width 30 height 9
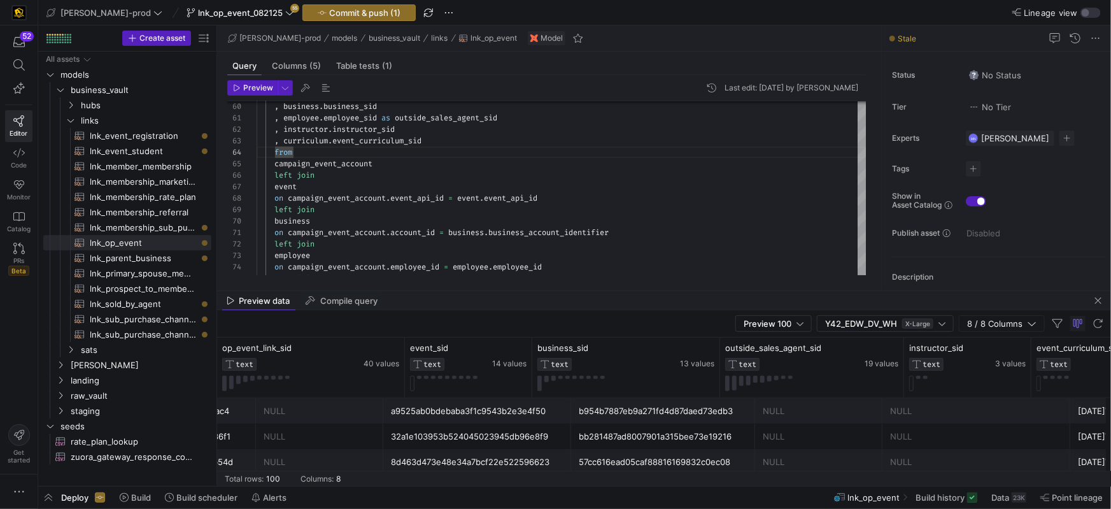
scroll to position [0, 150]
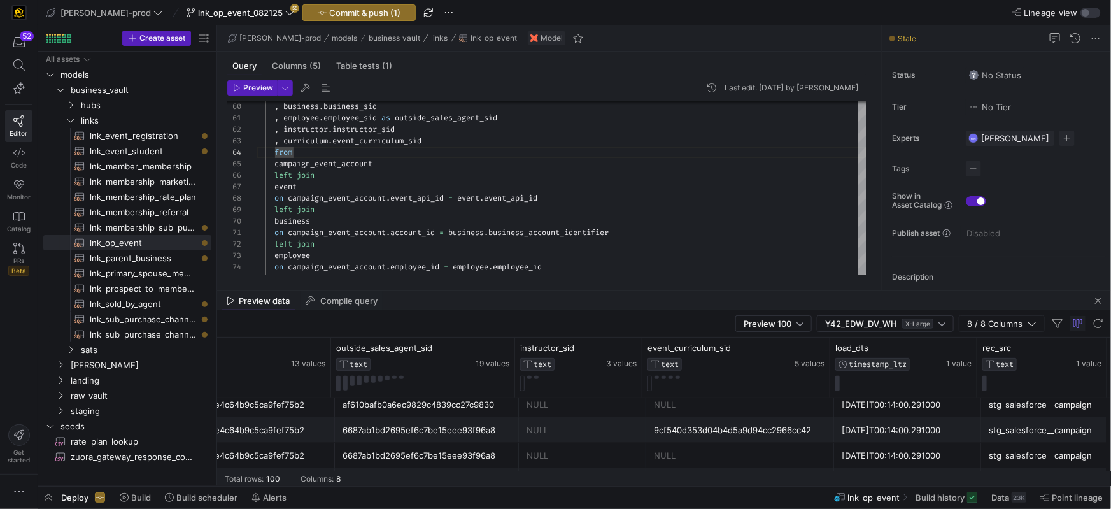
click at [700, 429] on div "9cf540d353d04b4d5a9d94cc2966cc42" at bounding box center [740, 430] width 173 height 25
